Goal: Information Seeking & Learning: Learn about a topic

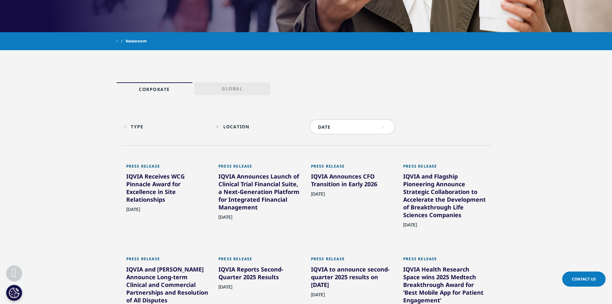
click at [141, 185] on div "IQVIA Receives WCG Pinnacle Award for Excellence in Site Relationships" at bounding box center [167, 188] width 83 height 33
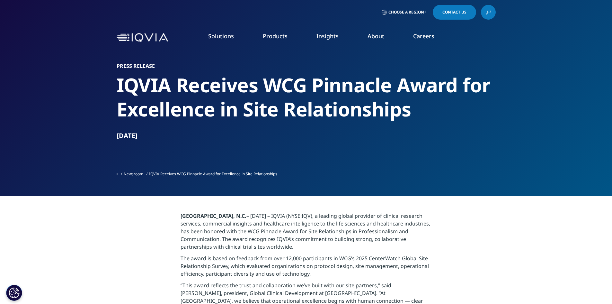
click at [149, 83] on h2 "IQVIA Receives WCG Pinnacle Award for Excellence in Site Relationships" at bounding box center [306, 97] width 379 height 48
copy h2 "IQVIA"
